Goal: Navigation & Orientation: Find specific page/section

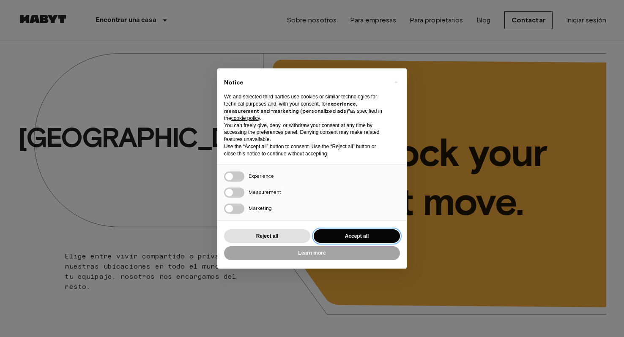
click at [359, 232] on button "Accept all" at bounding box center [357, 236] width 86 height 14
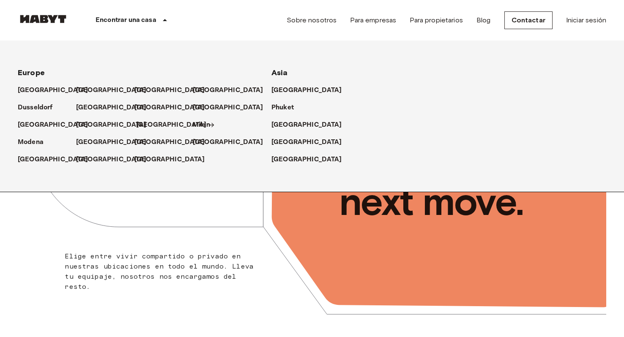
click at [149, 121] on p "[GEOGRAPHIC_DATA]" at bounding box center [171, 125] width 71 height 10
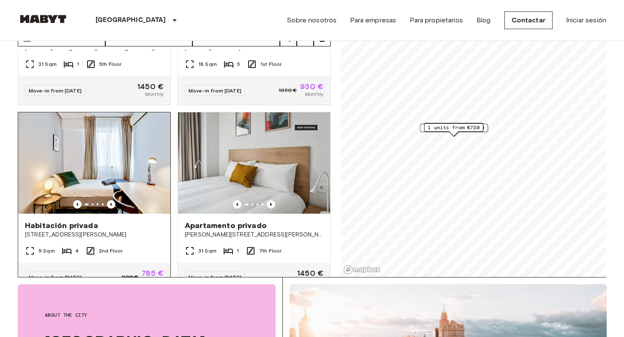
scroll to position [173, 0]
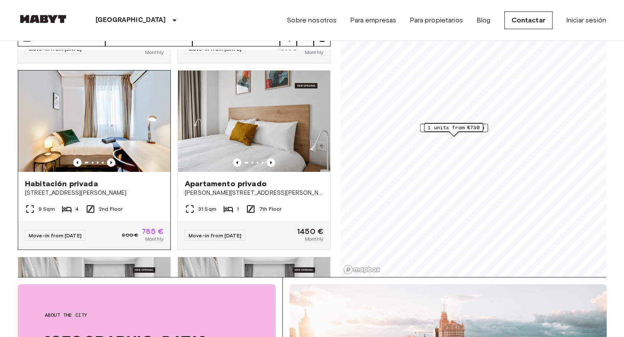
click at [111, 158] on icon "Previous image" at bounding box center [111, 162] width 8 height 8
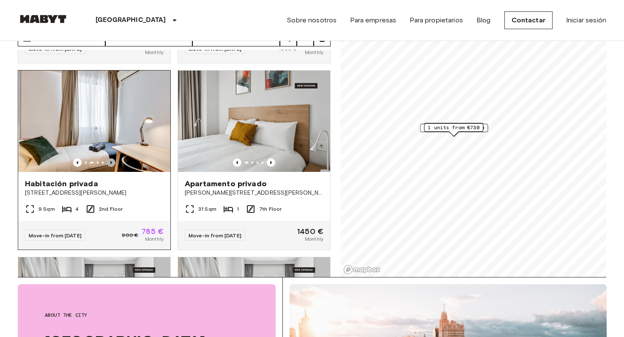
click at [111, 158] on icon "Previous image" at bounding box center [111, 162] width 8 height 8
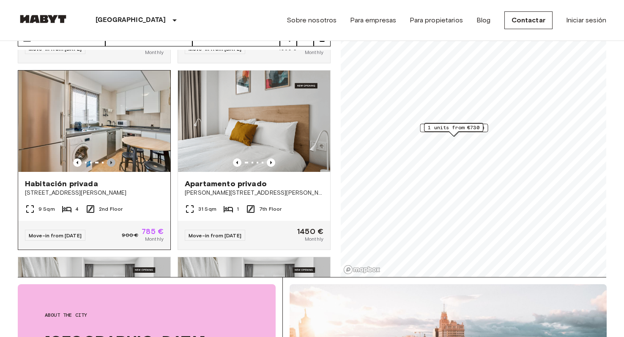
click at [111, 158] on icon "Previous image" at bounding box center [111, 162] width 8 height 8
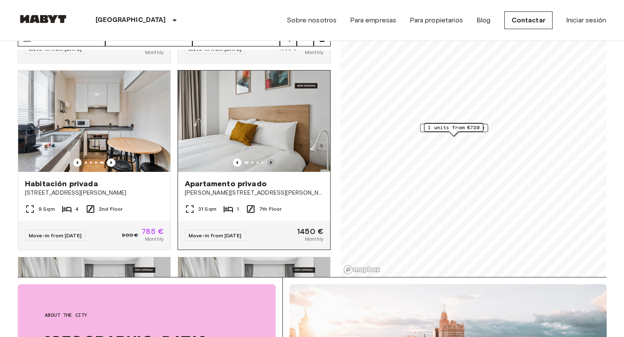
click at [270, 158] on icon "Previous image" at bounding box center [271, 162] width 8 height 8
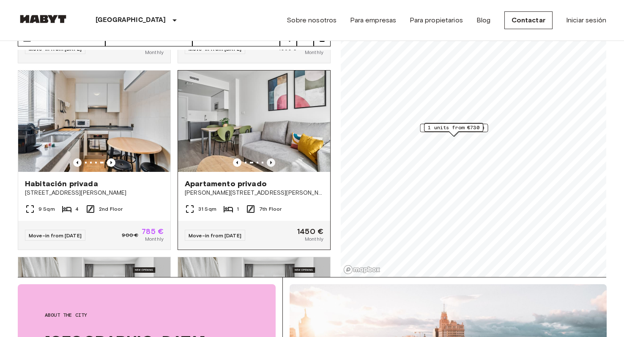
click at [270, 158] on icon "Previous image" at bounding box center [271, 162] width 8 height 8
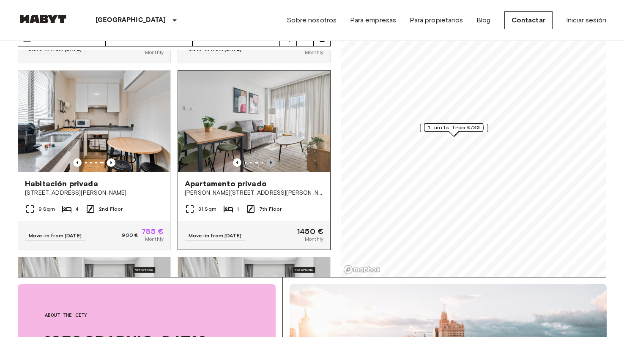
click at [270, 158] on icon "Previous image" at bounding box center [271, 162] width 8 height 8
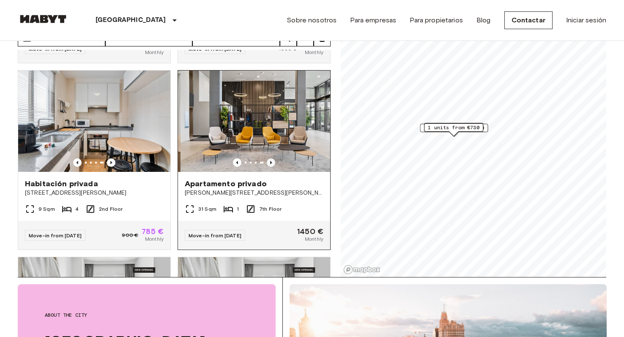
click at [270, 158] on icon "Previous image" at bounding box center [271, 162] width 8 height 8
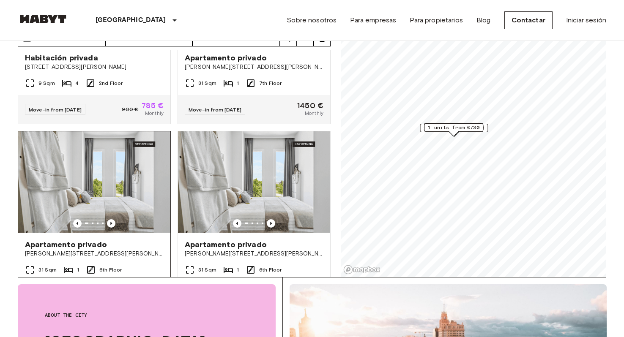
scroll to position [297, 0]
